Goal: Task Accomplishment & Management: Use online tool/utility

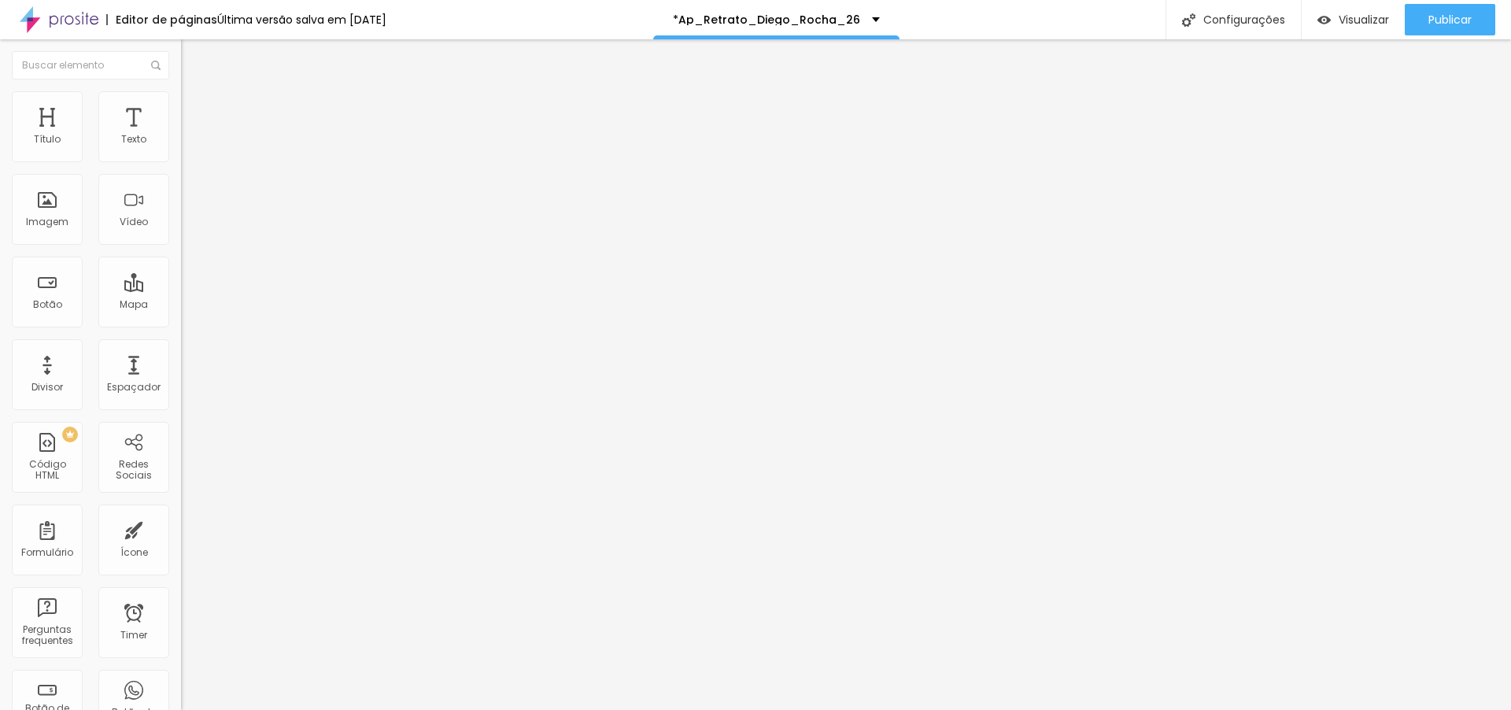
click at [181, 135] on span "Trocar imagem" at bounding box center [224, 128] width 86 height 13
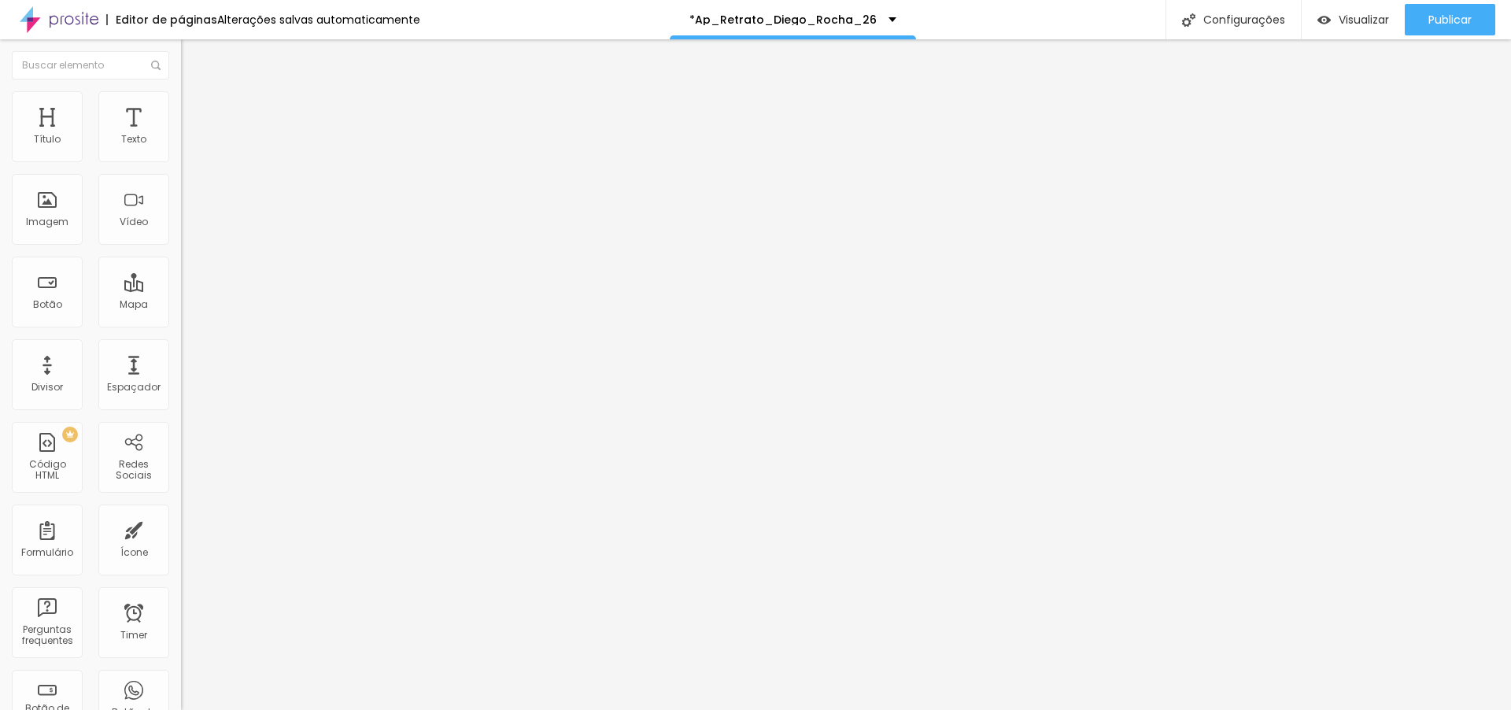
click at [181, 107] on li "Avançado" at bounding box center [271, 115] width 181 height 16
click at [181, 677] on div at bounding box center [271, 677] width 181 height 0
click at [181, 686] on div at bounding box center [271, 686] width 181 height 0
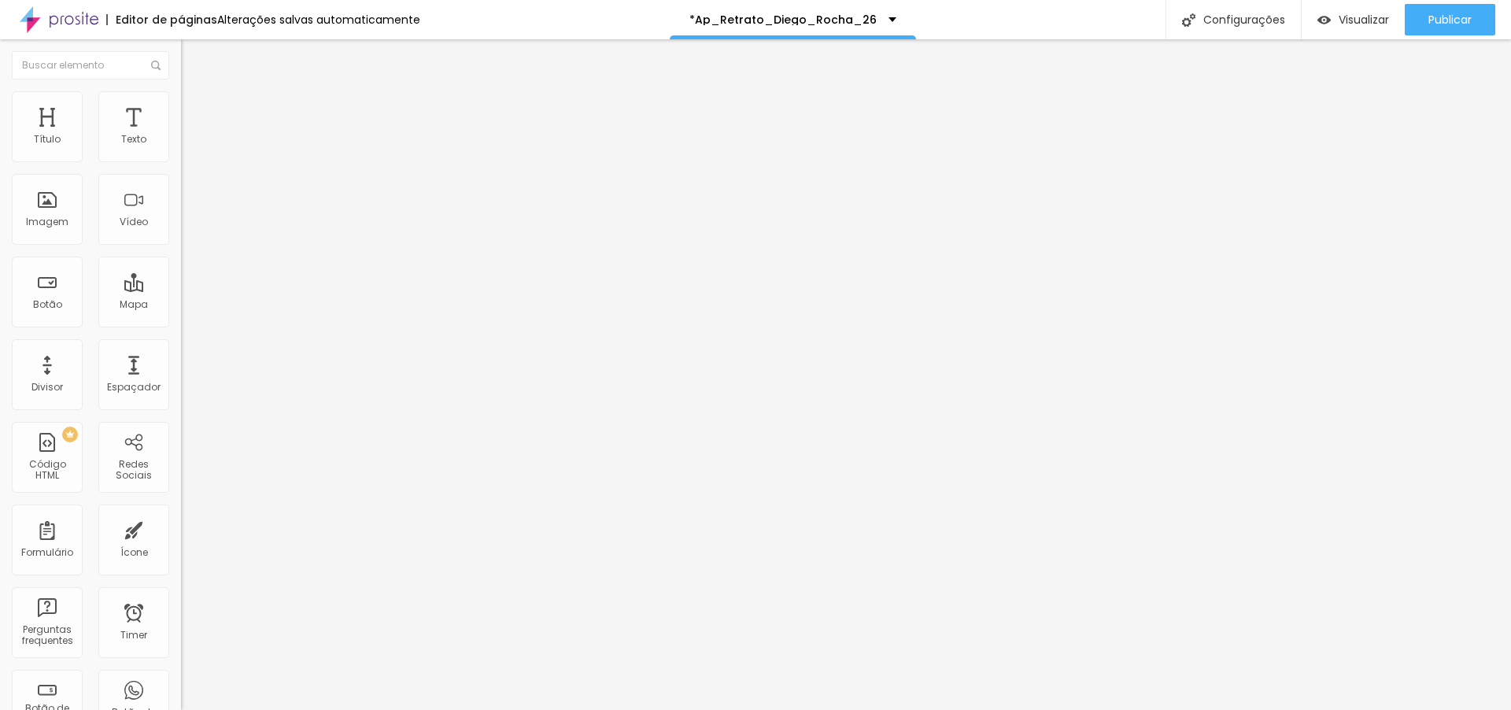
click at [181, 696] on div at bounding box center [271, 696] width 181 height 0
click at [181, 107] on li "Avançado" at bounding box center [271, 115] width 181 height 16
click at [181, 107] on img at bounding box center [188, 114] width 14 height 14
click at [181, 91] on li "Conteúdo" at bounding box center [271, 84] width 181 height 16
click at [181, 107] on li "Avançado" at bounding box center [271, 115] width 181 height 16
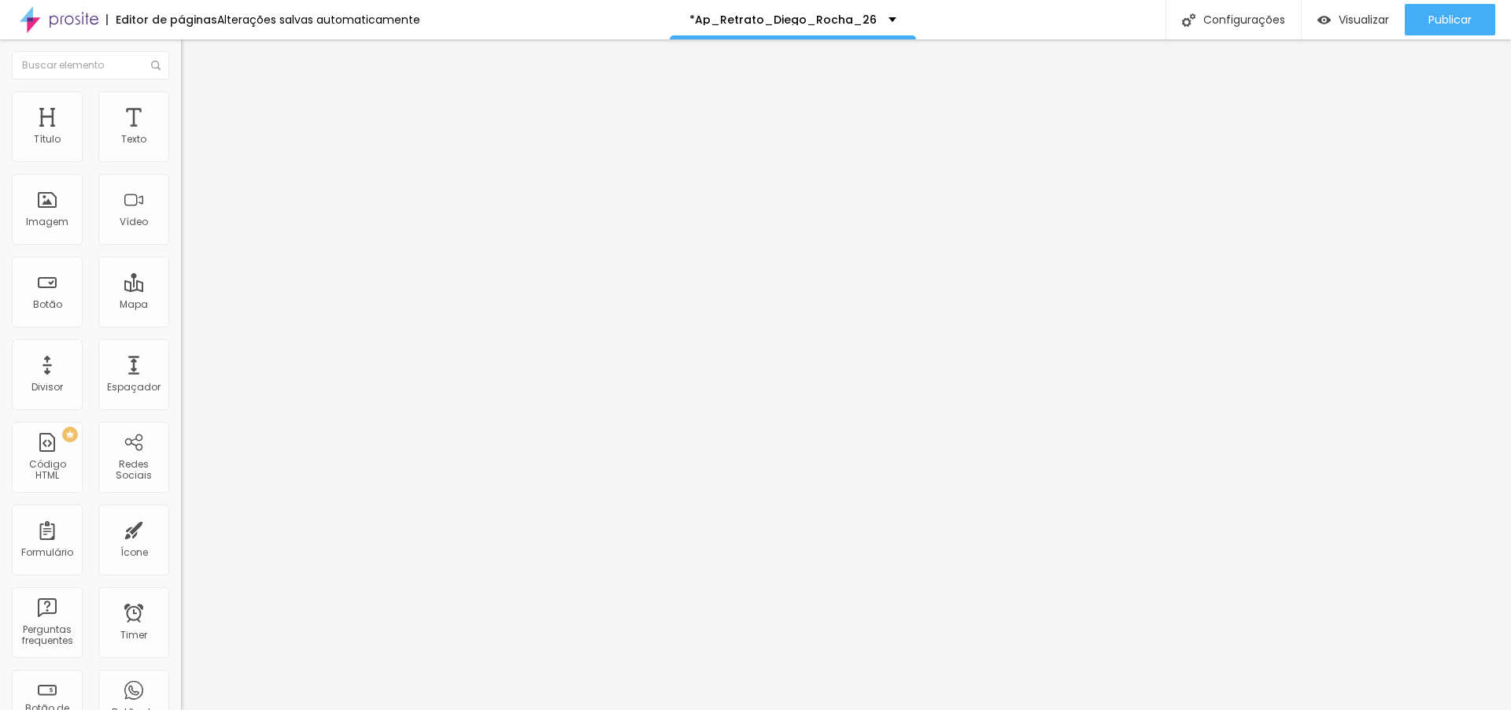
click at [266, 34] on div "Editor de páginas Alterações salvas automaticamente" at bounding box center [210, 19] width 420 height 39
click at [267, 21] on div "Alterações salvas automaticamente" at bounding box center [318, 19] width 203 height 11
click at [181, 135] on span "Trocar imagem" at bounding box center [224, 128] width 86 height 13
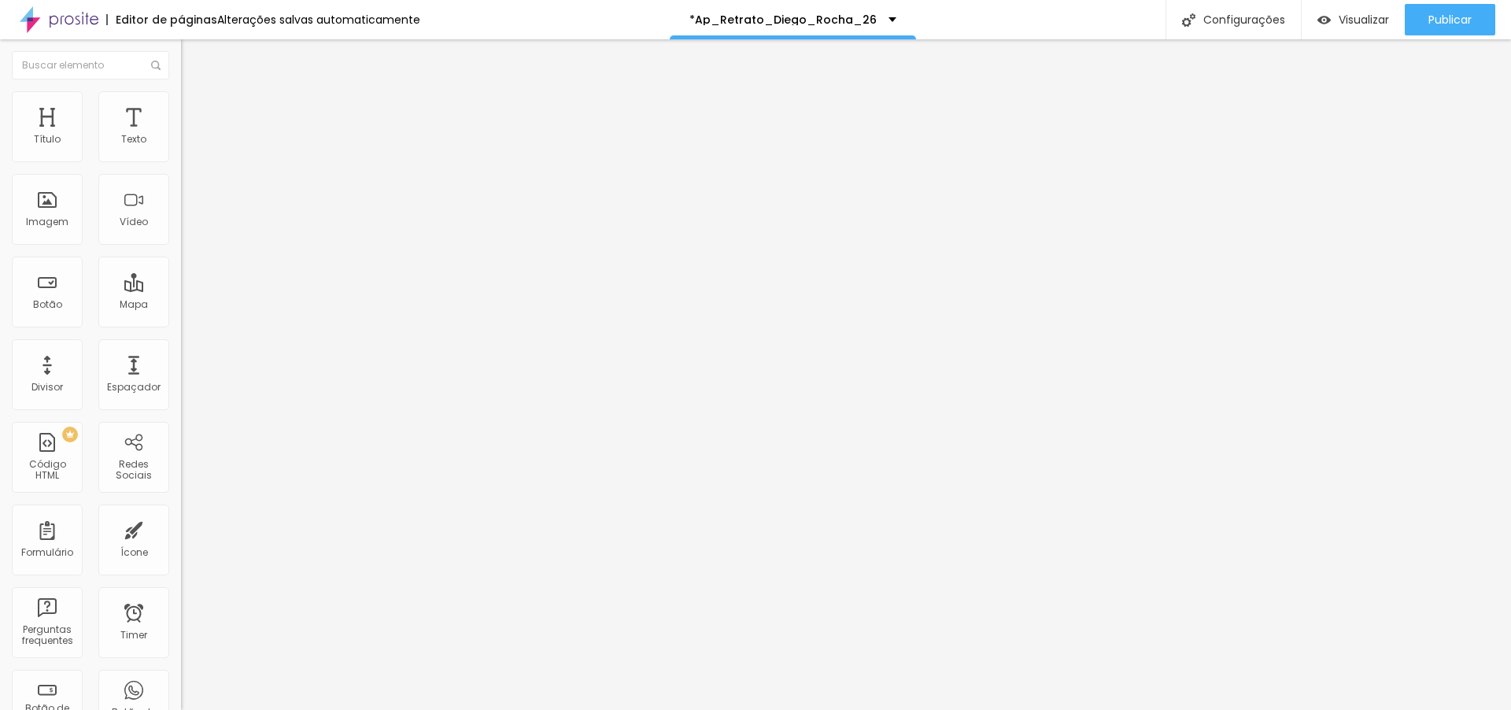
scroll to position [5494, 0]
click at [181, 107] on img at bounding box center [188, 114] width 14 height 14
click at [181, 677] on div at bounding box center [271, 677] width 181 height 0
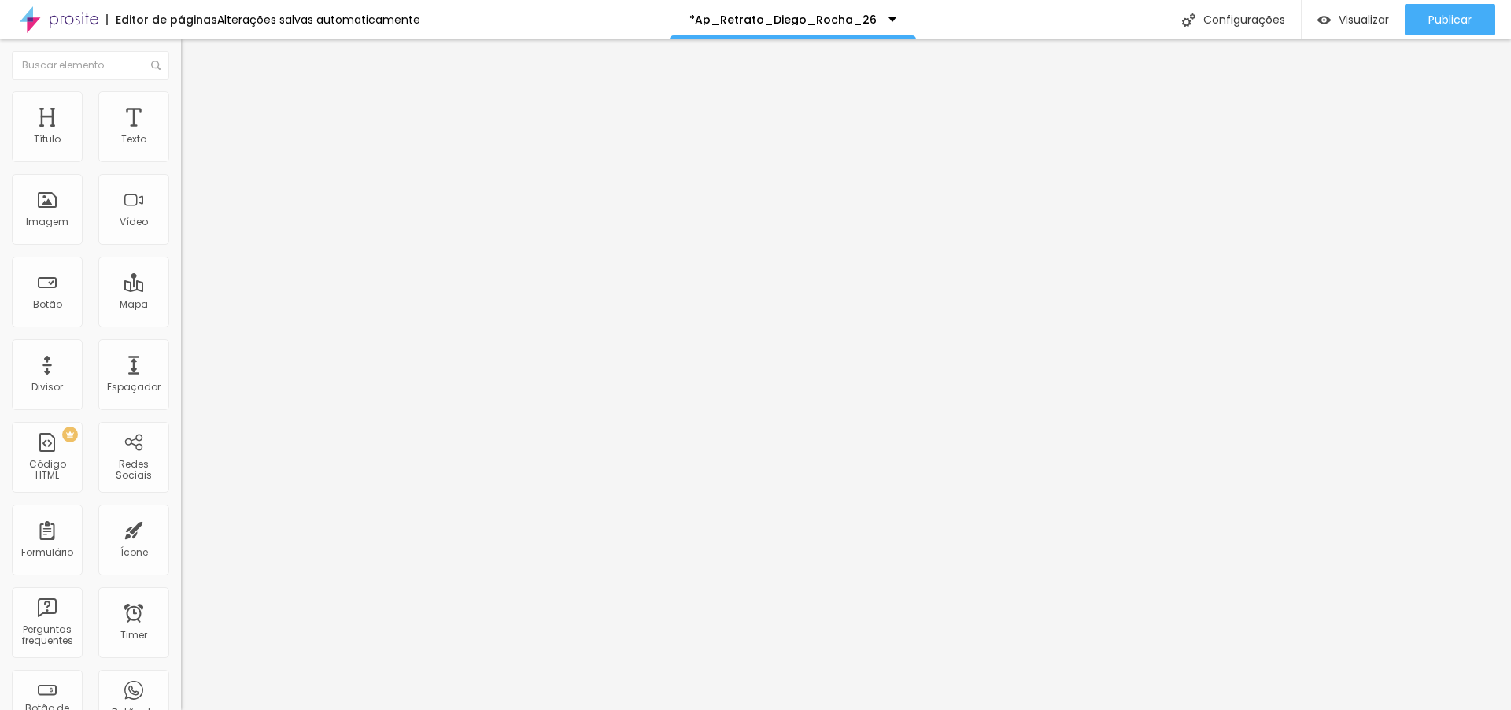
click at [181, 686] on div at bounding box center [271, 686] width 181 height 0
click at [181, 696] on div at bounding box center [271, 696] width 181 height 0
click at [195, 111] on span "Avançado" at bounding box center [221, 117] width 52 height 13
click at [181, 667] on li "Celular" at bounding box center [271, 671] width 181 height 9
click at [181, 686] on div at bounding box center [271, 686] width 181 height 0
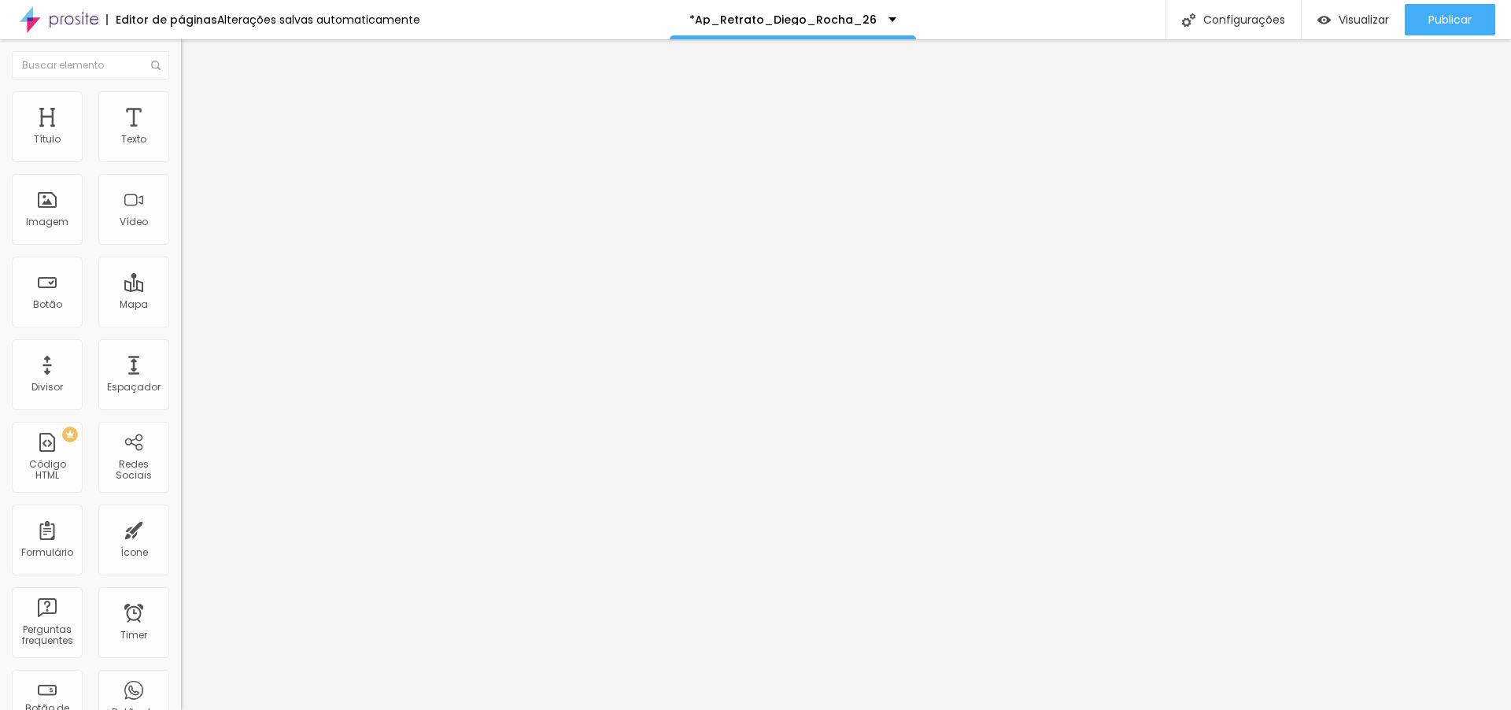
click at [181, 696] on div at bounding box center [271, 696] width 181 height 0
click at [181, 677] on div at bounding box center [271, 677] width 181 height 0
click at [181, 107] on li "Avançado" at bounding box center [271, 115] width 181 height 16
click at [181, 677] on div at bounding box center [271, 677] width 181 height 0
click at [181, 686] on div at bounding box center [271, 686] width 181 height 0
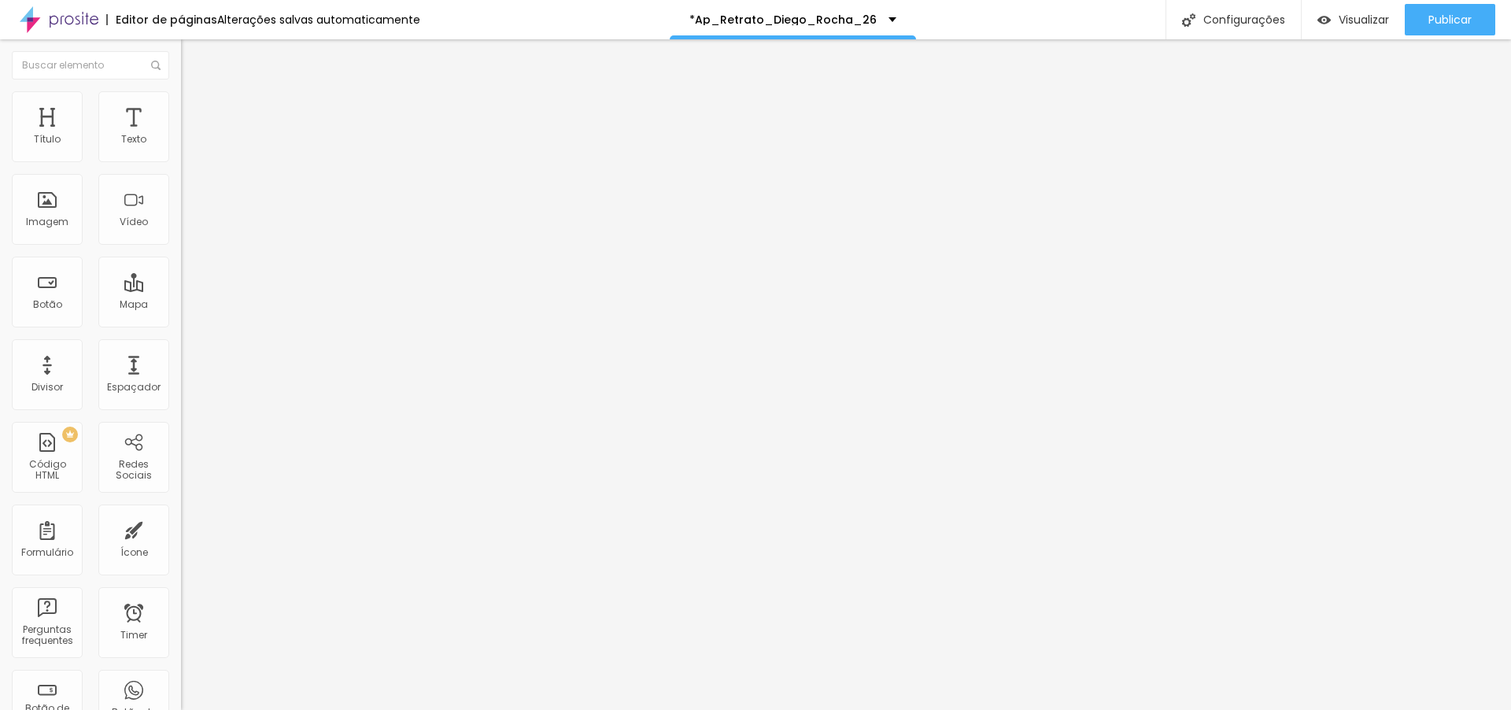
click at [181, 696] on div at bounding box center [271, 696] width 181 height 0
click at [1451, 20] on span "Publicar" at bounding box center [1449, 19] width 43 height 13
click at [1352, 15] on span "Visualizar" at bounding box center [1349, 19] width 50 height 13
click at [193, 57] on div "Editar Coluna" at bounding box center [242, 57] width 98 height 13
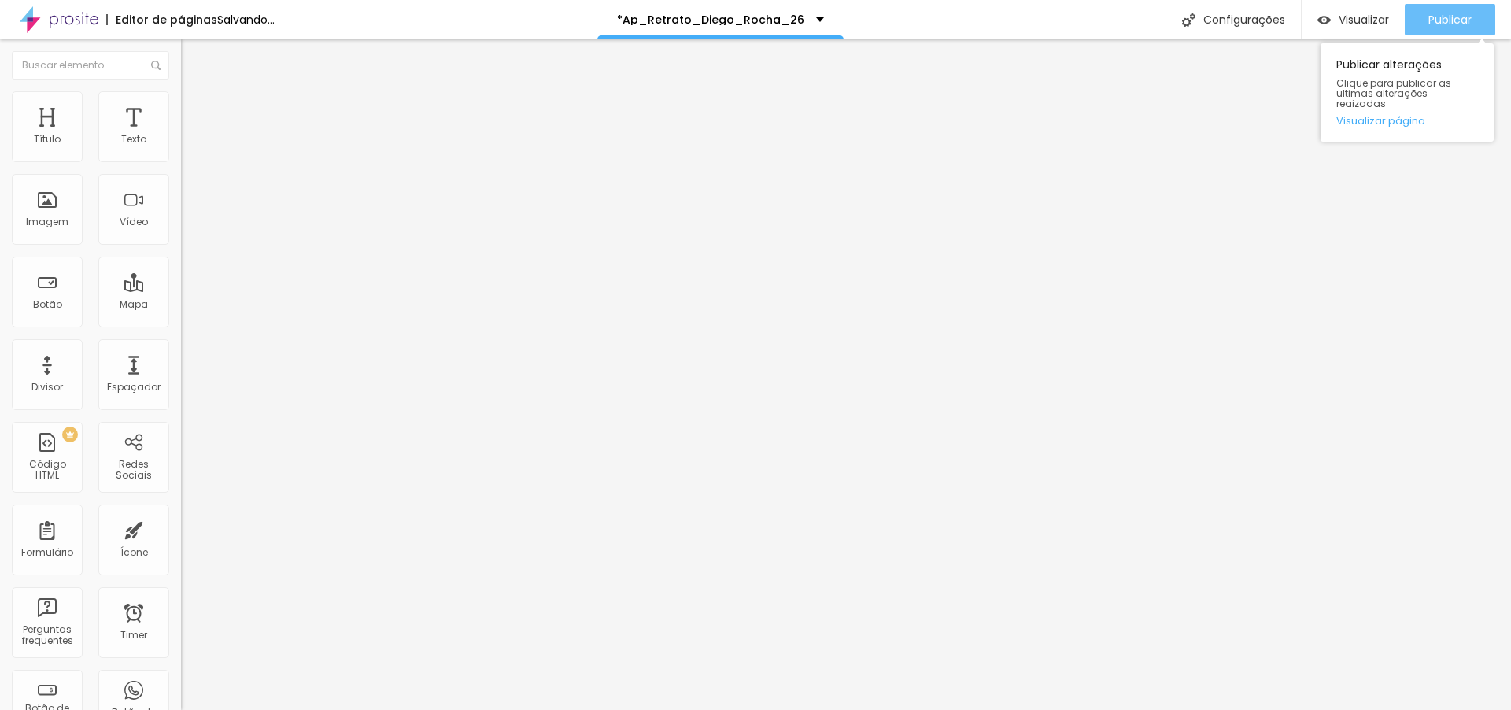
click at [1449, 24] on span "Publicar" at bounding box center [1449, 19] width 43 height 13
click at [1449, 19] on span "Publicar" at bounding box center [1449, 19] width 43 height 13
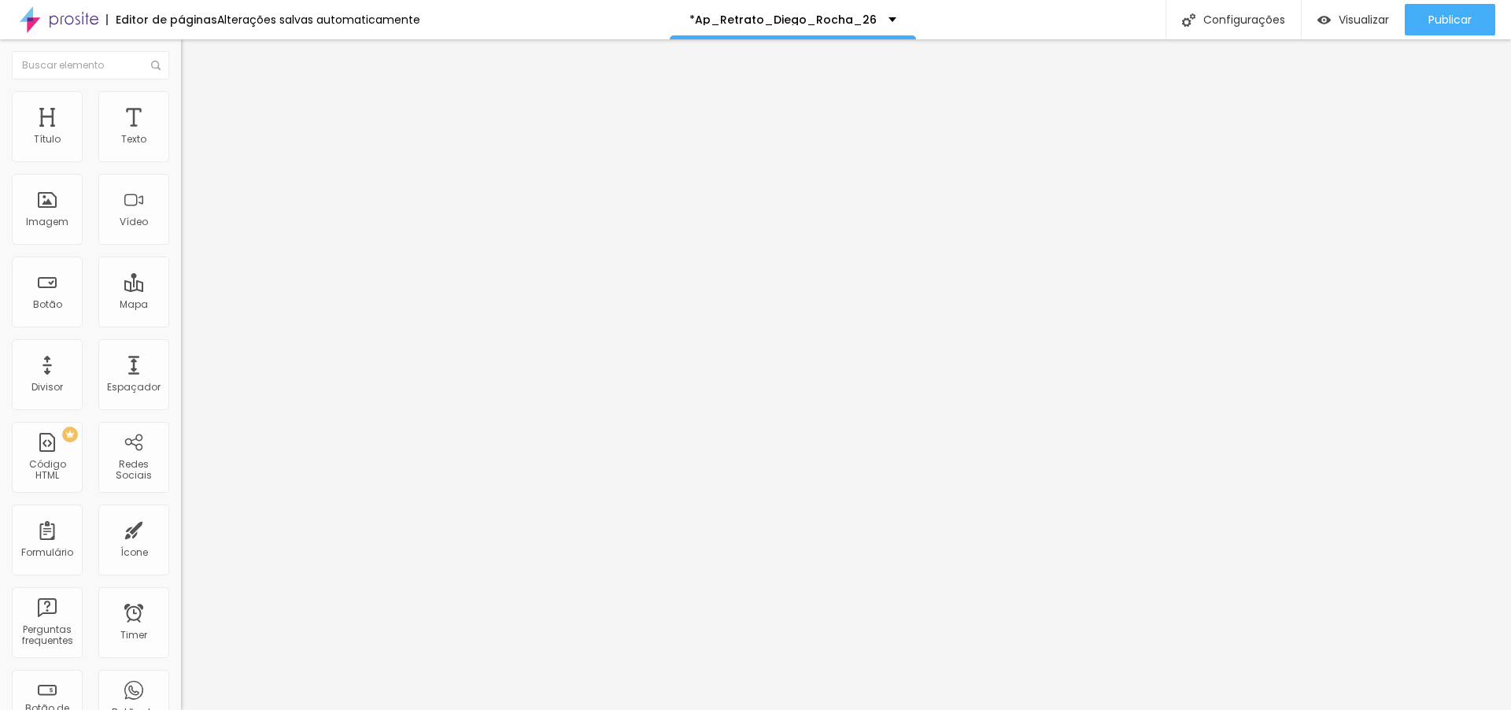
click at [181, 107] on img at bounding box center [188, 114] width 14 height 14
click at [181, 107] on li "Avançado" at bounding box center [271, 115] width 181 height 16
click at [1435, 13] on span "Publicar" at bounding box center [1449, 19] width 43 height 13
click at [1440, 23] on span "Publicar" at bounding box center [1449, 19] width 43 height 13
click at [1349, 24] on span "Visualizar" at bounding box center [1363, 19] width 50 height 13
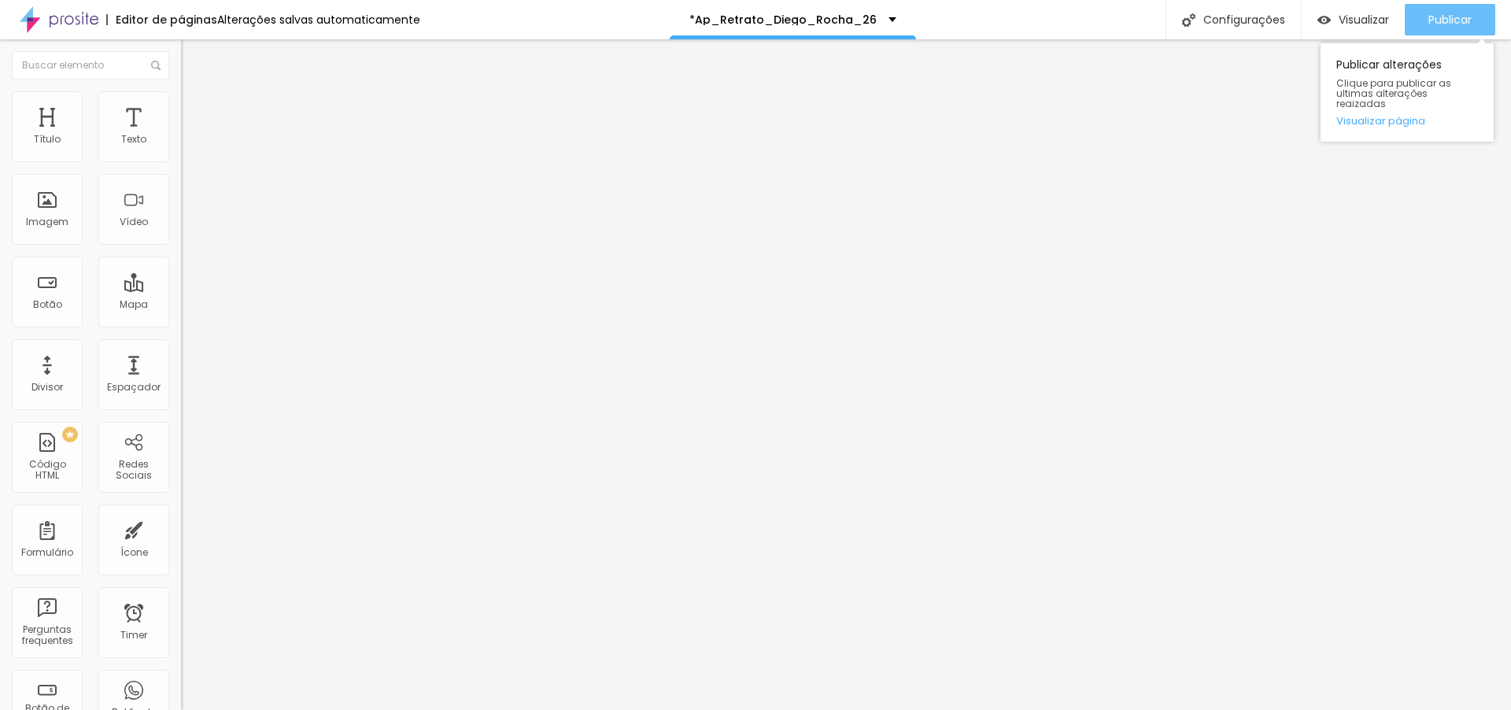
click at [1429, 20] on span "Publicar" at bounding box center [1449, 19] width 43 height 13
click at [1441, 26] on span "Publicar" at bounding box center [1449, 19] width 43 height 13
click at [1430, 20] on span "Publicar" at bounding box center [1449, 19] width 43 height 13
click at [1474, 12] on button "Publicar" at bounding box center [1449, 19] width 90 height 31
click at [1432, 22] on span "Publicar" at bounding box center [1449, 19] width 43 height 13
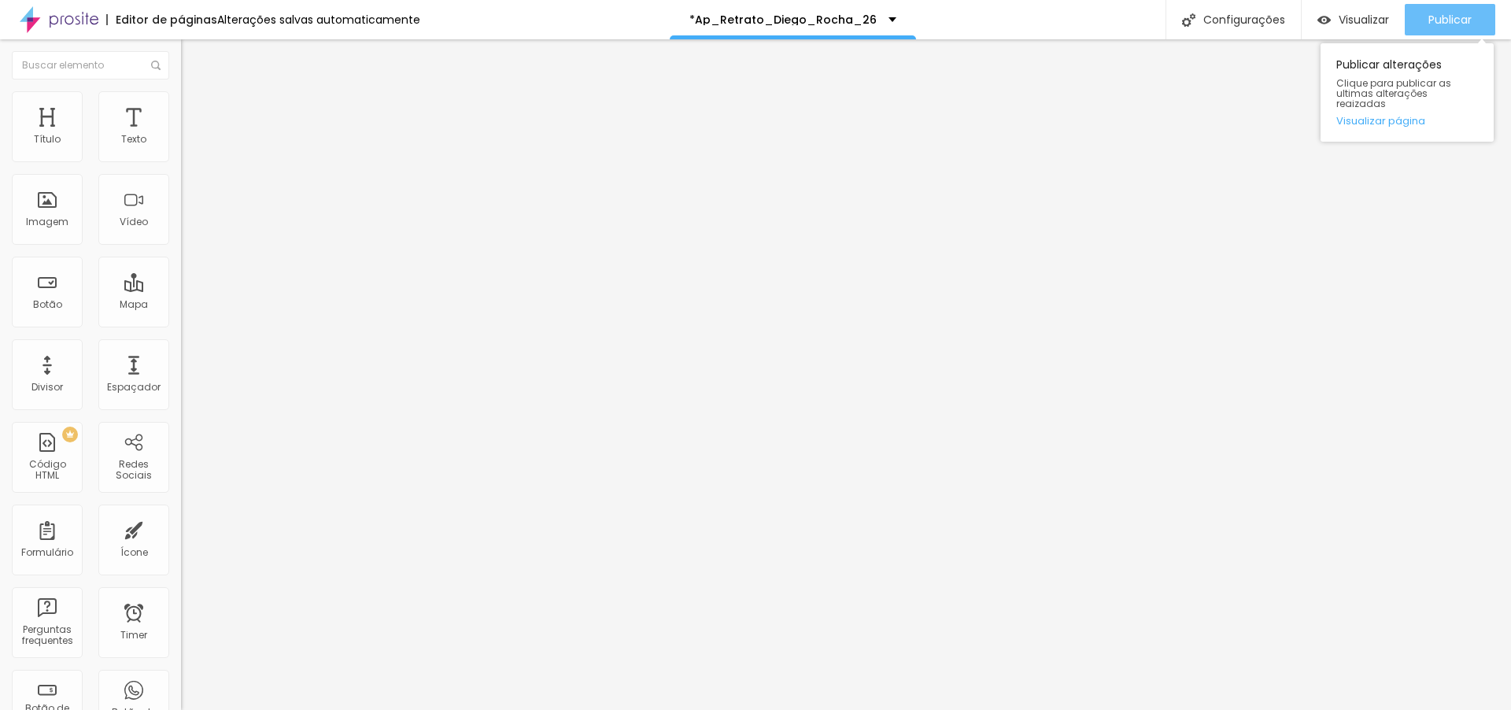
click at [1445, 14] on span "Publicar" at bounding box center [1449, 19] width 43 height 13
